Goal: Task Accomplishment & Management: Complete application form

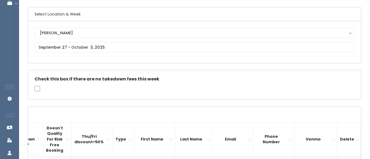
scroll to position [24, 0]
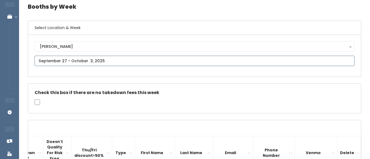
click at [77, 57] on input "text" at bounding box center [195, 61] width 320 height 10
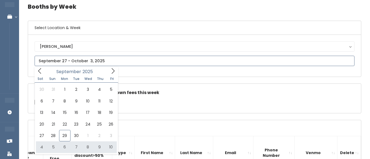
type input "October 4 to October 10"
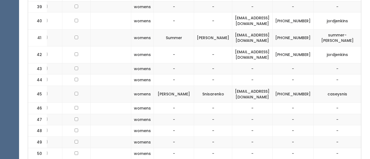
scroll to position [0, 82]
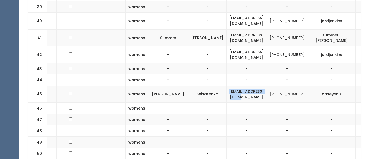
drag, startPoint x: 245, startPoint y: 66, endPoint x: 290, endPoint y: 70, distance: 44.9
click at [267, 86] on td "caseysnis@gmail.com" at bounding box center [247, 94] width 40 height 17
copy td "caseysnis@gmail.com"
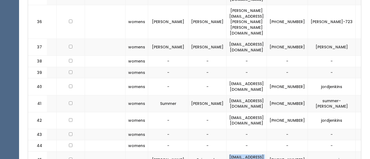
scroll to position [666, 0]
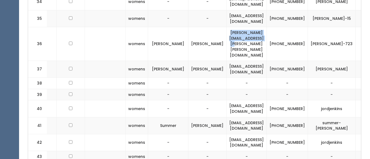
drag, startPoint x: 236, startPoint y: 23, endPoint x: 296, endPoint y: 26, distance: 60.5
click at [267, 27] on td "britt.ellen.anderson@gmail.com" at bounding box center [247, 44] width 40 height 34
copy td "britt.ellen.anderson@gmail.com"
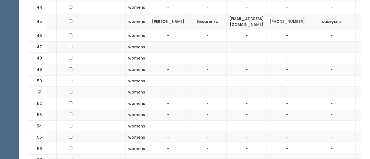
scroll to position [828, 0]
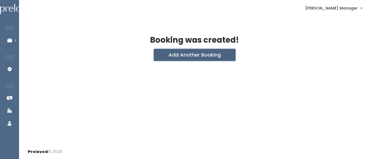
click at [192, 58] on button "Add Another Booking" at bounding box center [195, 55] width 82 height 12
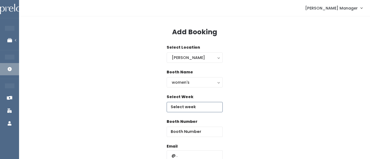
click at [180, 110] on input "text" at bounding box center [195, 107] width 56 height 10
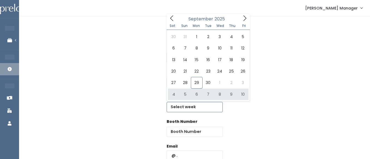
type input "October 4 to October 10"
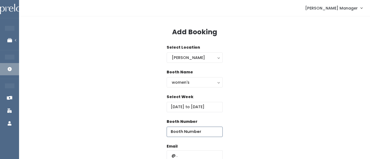
click at [205, 133] on input "number" at bounding box center [195, 132] width 56 height 10
type input "51"
click at [190, 154] on input "text" at bounding box center [195, 156] width 56 height 10
paste input "[EMAIL_ADDRESS][DOMAIN_NAME]"
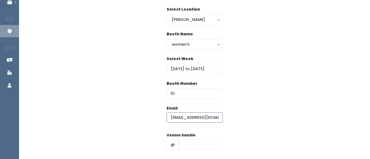
scroll to position [45, 0]
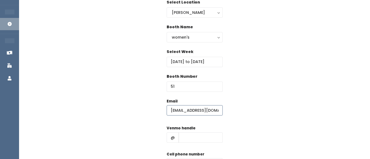
type input "[EMAIL_ADDRESS][DOMAIN_NAME]"
click at [197, 136] on input "text" at bounding box center [201, 138] width 44 height 10
type input "hhhh"
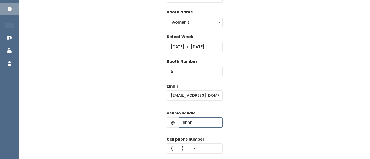
scroll to position [65, 0]
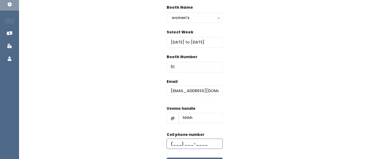
click at [185, 145] on input "text" at bounding box center [195, 144] width 56 height 10
type input "(555) 555-5555"
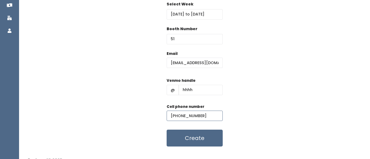
scroll to position [101, 0]
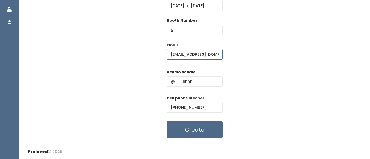
click at [200, 55] on input "[EMAIL_ADDRESS][DOMAIN_NAME]" at bounding box center [195, 54] width 56 height 10
click at [200, 55] on input "cail.com" at bounding box center [195, 54] width 56 height 10
type input "c"
paste input "[PERSON_NAME][EMAIL_ADDRESS][PERSON_NAME][PERSON_NAME][DOMAIN_NAME]"
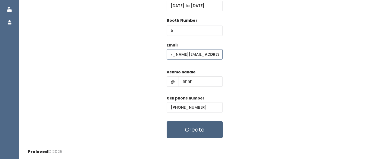
type input "[PERSON_NAME][EMAIL_ADDRESS][PERSON_NAME][PERSON_NAME][DOMAIN_NAME]"
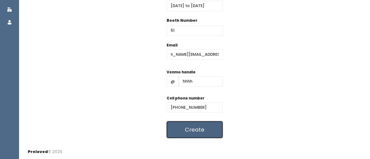
click at [193, 128] on button "Create" at bounding box center [195, 129] width 56 height 17
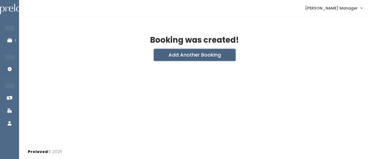
click at [173, 58] on button "Add Another Booking" at bounding box center [195, 55] width 82 height 12
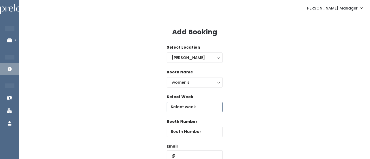
click at [176, 103] on input "text" at bounding box center [195, 107] width 56 height 10
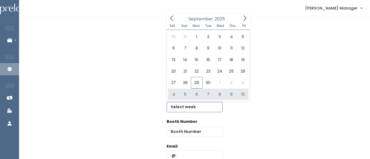
type input "October 4 to October 10"
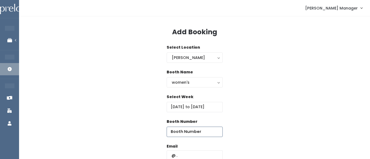
click at [204, 132] on input "number" at bounding box center [195, 132] width 56 height 10
type input "63"
click at [203, 151] on input "text" at bounding box center [195, 156] width 56 height 10
type input "[PERSON_NAME][EMAIL_ADDRESS][PERSON_NAME][DOMAIN_NAME]"
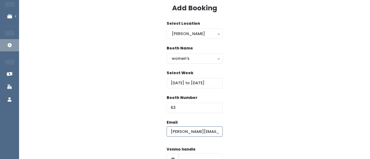
scroll to position [40, 0]
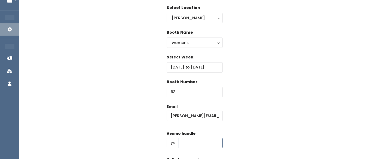
click at [191, 139] on input "text" at bounding box center [201, 143] width 44 height 10
type input "hhhh"
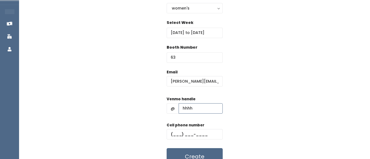
scroll to position [80, 0]
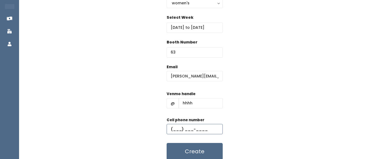
click at [187, 128] on input "text" at bounding box center [195, 129] width 56 height 10
type input "(555) 555-5555"
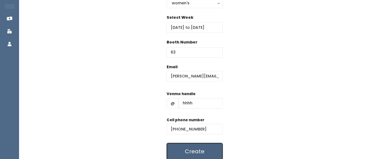
click at [188, 150] on button "Create" at bounding box center [195, 151] width 56 height 17
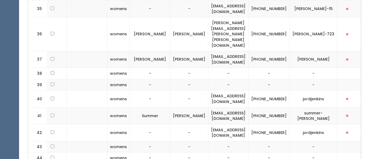
scroll to position [671, 0]
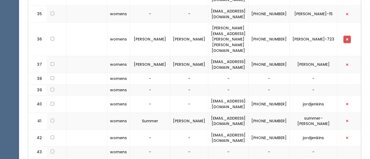
click at [346, 36] on button "button" at bounding box center [347, 39] width 7 height 7
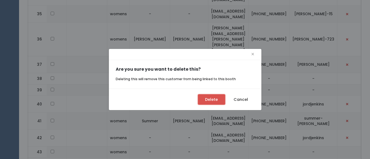
click at [206, 103] on button "Delete" at bounding box center [211, 100] width 27 height 10
